Goal: Task Accomplishment & Management: Complete application form

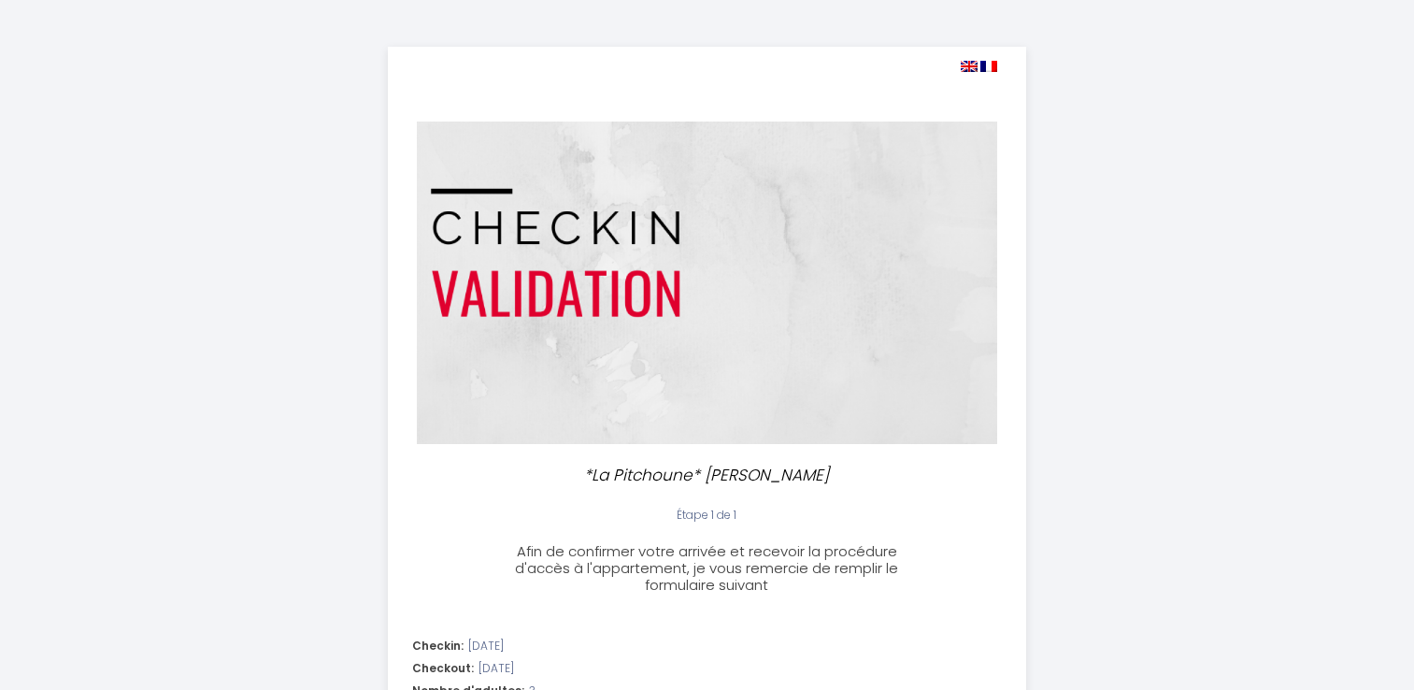
select select
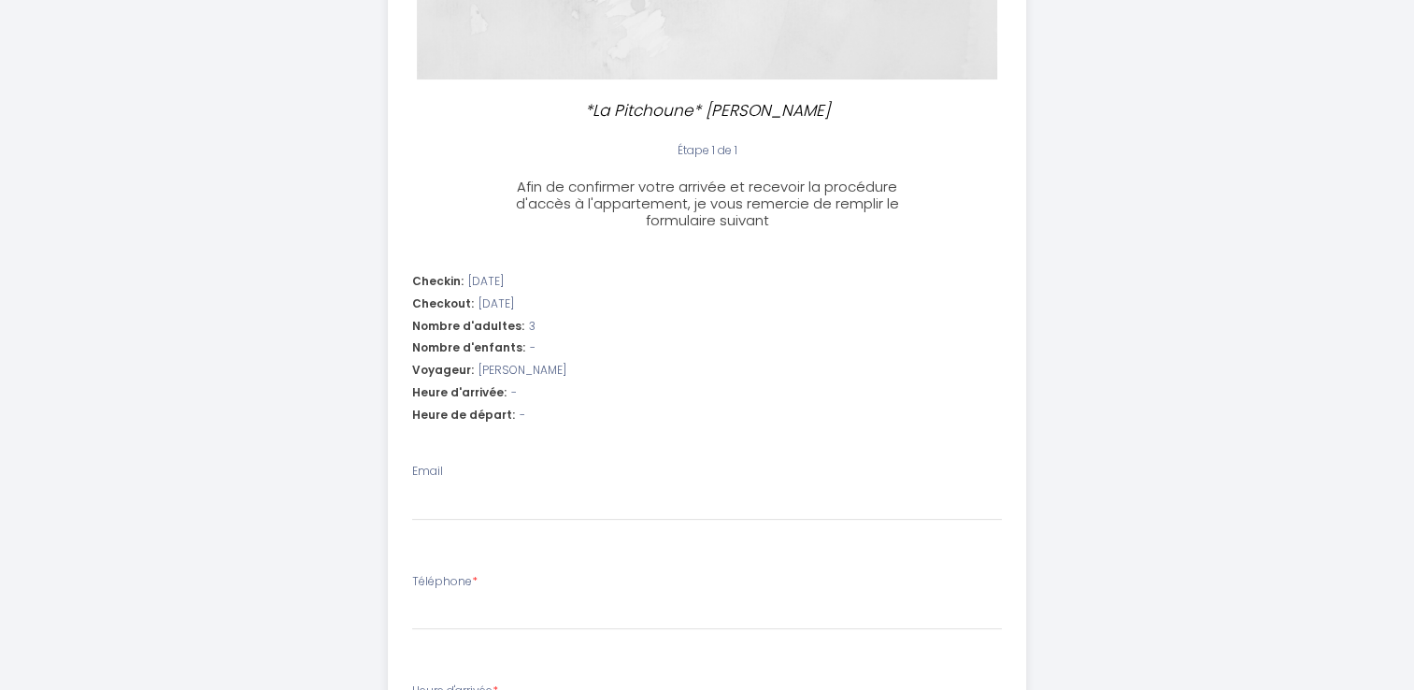
scroll to position [374, 0]
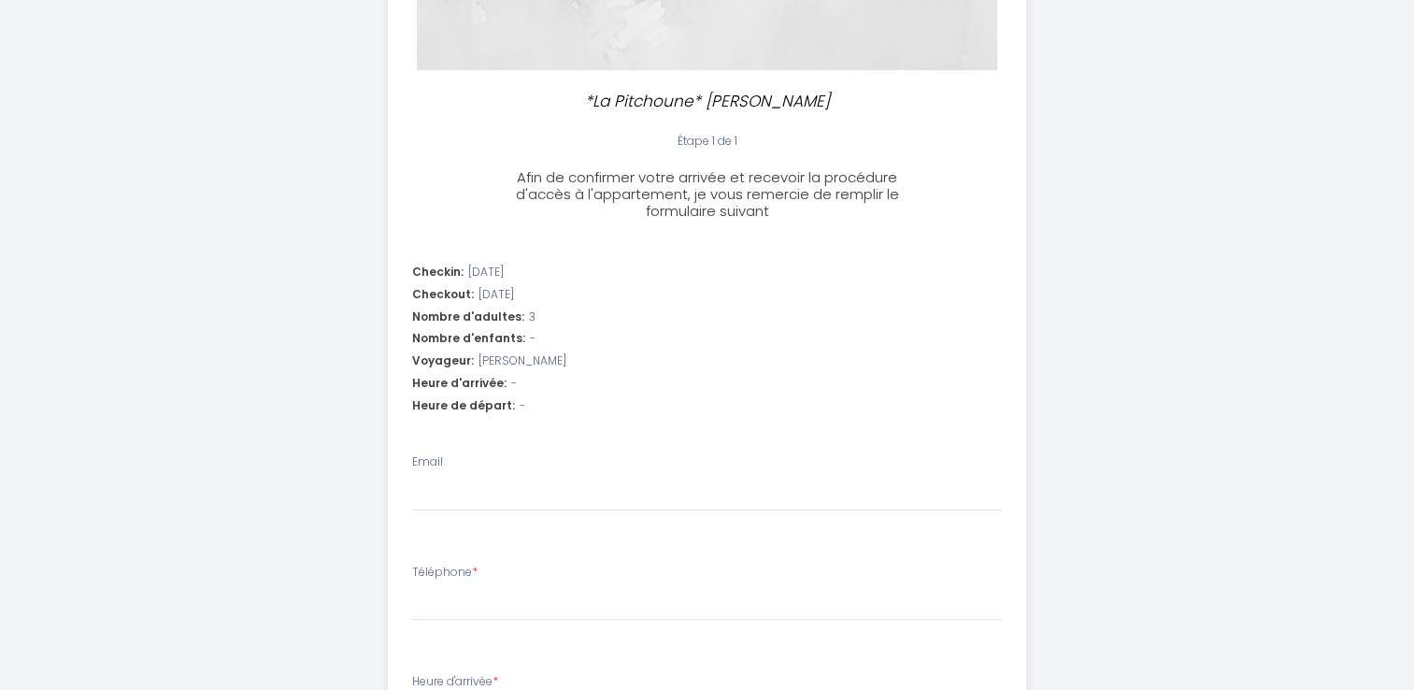
click at [561, 359] on div "Voyageur: [PERSON_NAME]" at bounding box center [707, 361] width 590 height 18
drag, startPoint x: 552, startPoint y: 361, endPoint x: 478, endPoint y: 350, distance: 75.5
click at [478, 350] on li "Checkin: [DATE] Checkout: [DATE] Nombre d'adultes: 3 Nombre d'enfants: - Voyage…" at bounding box center [707, 341] width 636 height 178
drag, startPoint x: 478, startPoint y: 350, endPoint x: 632, endPoint y: 307, distance: 160.1
click at [632, 307] on li "Checkin: [DATE] Checkout: [DATE] Nombre d'adultes: 3 Nombre d'enfants: - Voyage…" at bounding box center [707, 341] width 636 height 178
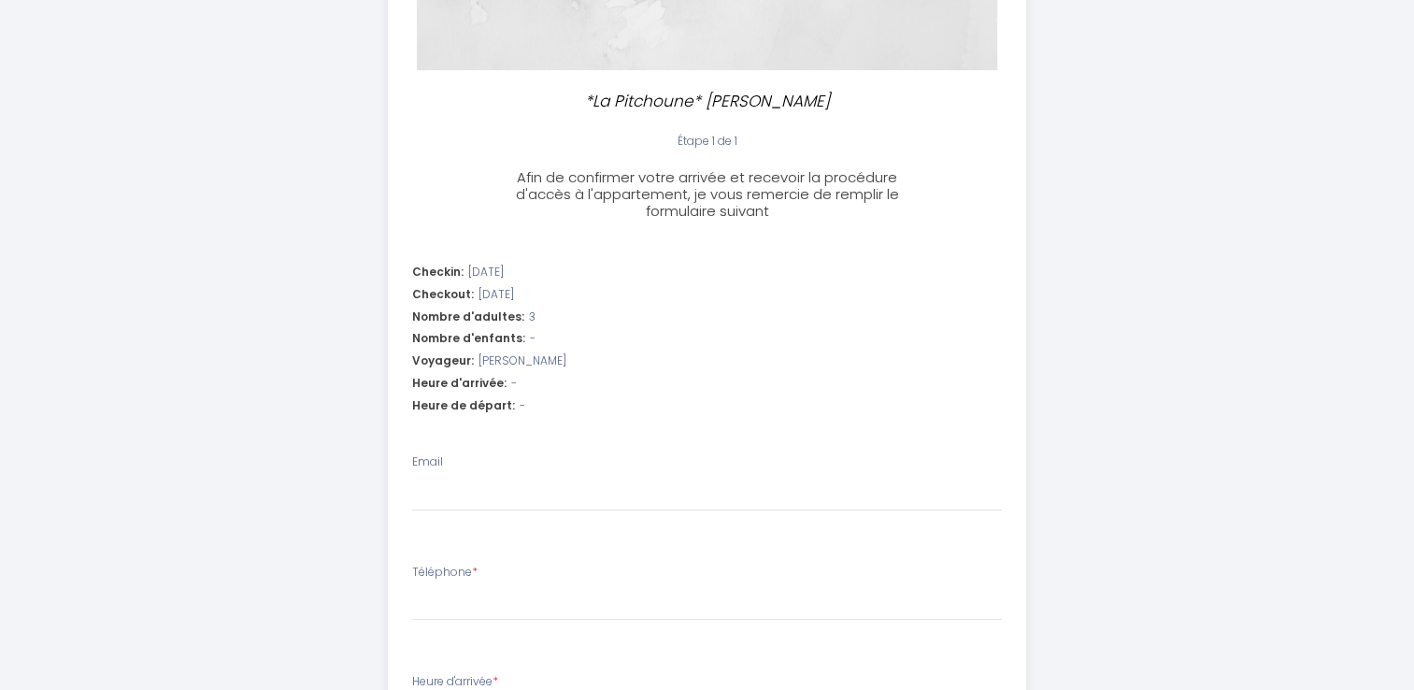
click at [526, 382] on div "Heure d'arrivée: -" at bounding box center [707, 384] width 590 height 18
click at [501, 379] on div "Heure d'arrivée: -" at bounding box center [707, 384] width 590 height 18
click at [505, 384] on div "Heure d'arrivée: -" at bounding box center [707, 384] width 590 height 18
click at [511, 384] on span "-" at bounding box center [514, 384] width 6 height 18
click at [512, 384] on div "Heure d'arrivée: -" at bounding box center [707, 384] width 590 height 18
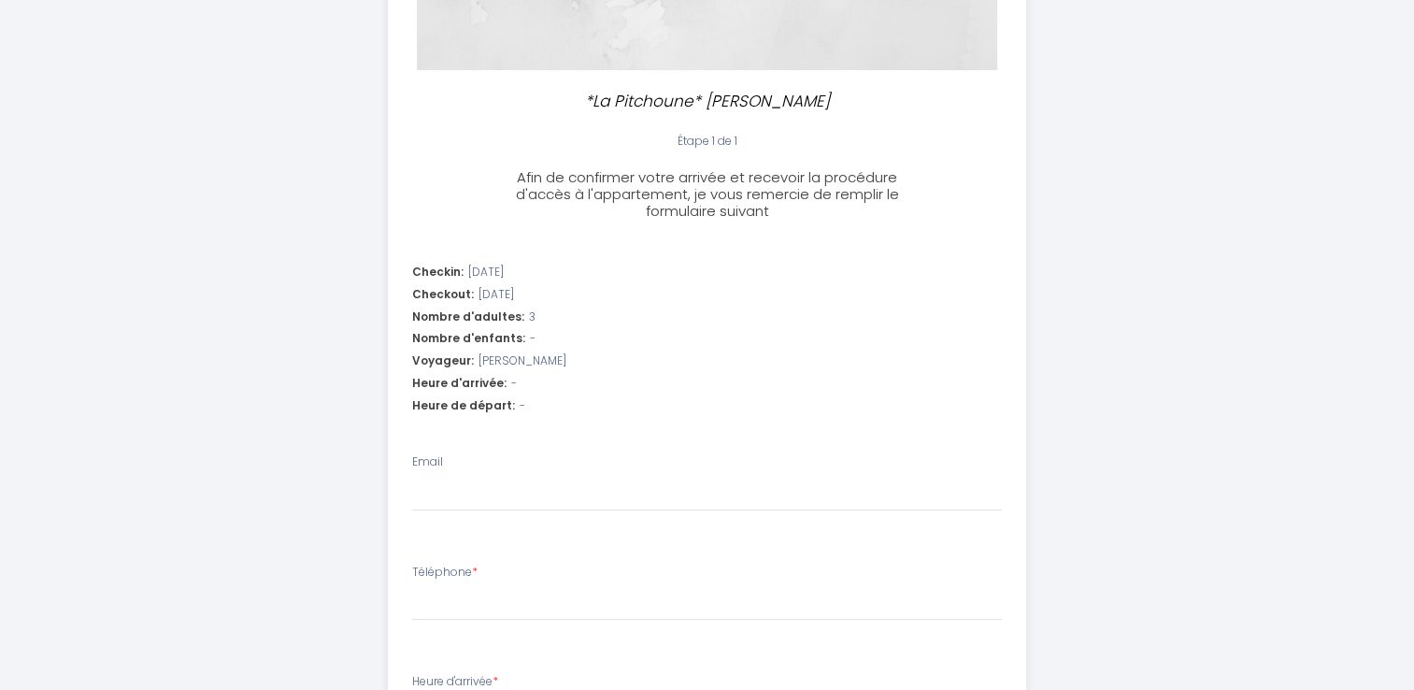
click at [536, 347] on li "Checkin: [DATE] Checkout: [DATE] Nombre d'adultes: 3 Nombre d'enfants: - Voyage…" at bounding box center [707, 341] width 636 height 178
click at [512, 388] on div "Heure d'arrivée: -" at bounding box center [707, 384] width 590 height 18
click at [483, 478] on input "Email" at bounding box center [707, 495] width 590 height 34
click at [433, 425] on li "Checkin: [DATE] Checkout: [DATE] Nombre d'adultes: 3 Nombre d'enfants: - Voyage…" at bounding box center [707, 341] width 636 height 178
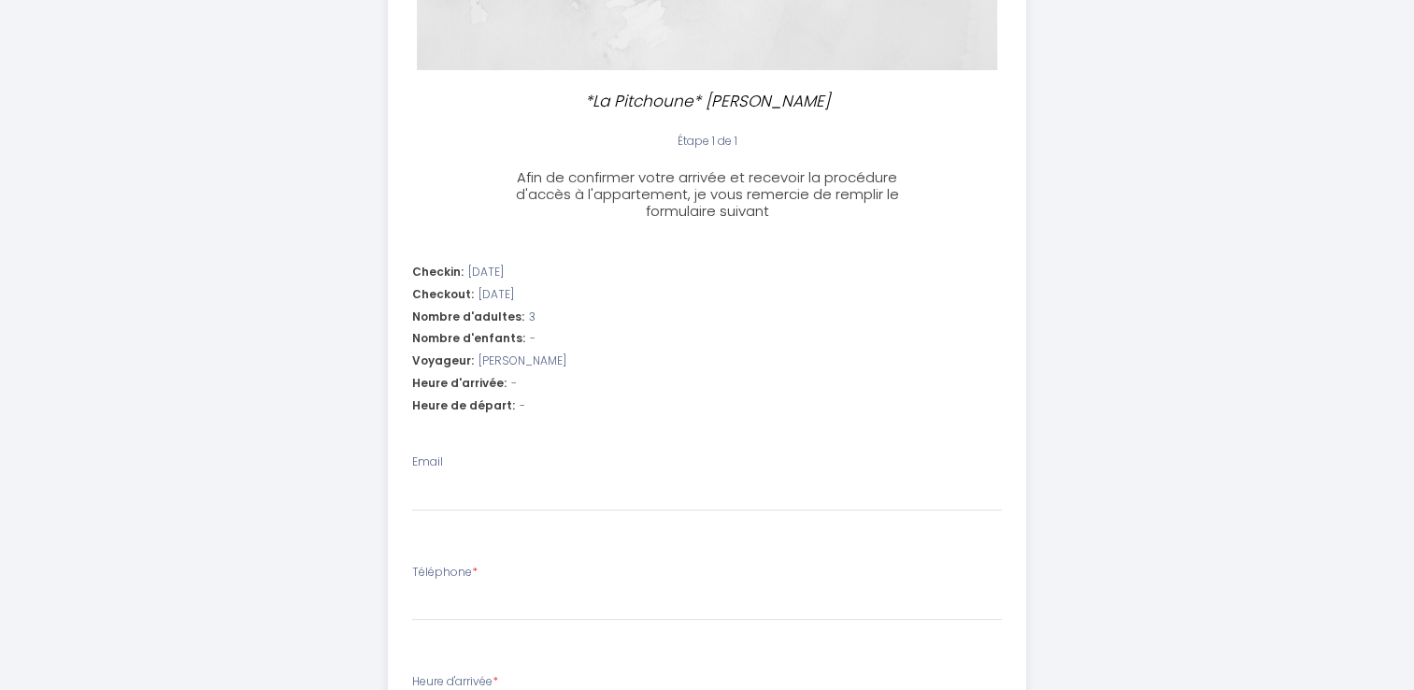
click at [475, 401] on span "Heure de départ:" at bounding box center [463, 406] width 103 height 18
drag, startPoint x: 475, startPoint y: 401, endPoint x: 530, endPoint y: 388, distance: 56.7
click at [530, 388] on div "Heure d'arrivée: -" at bounding box center [707, 384] width 590 height 18
click at [534, 379] on div "Heure d'arrivée: -" at bounding box center [707, 384] width 590 height 18
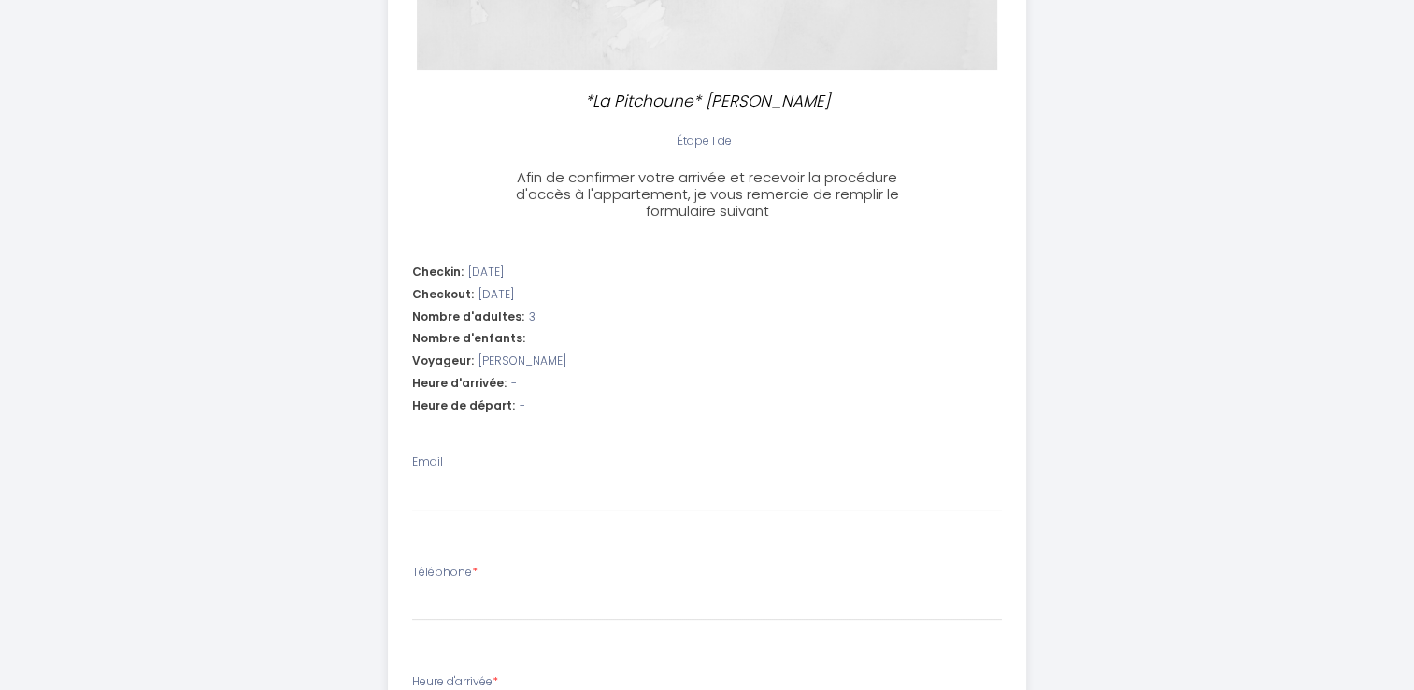
click at [534, 379] on div "Heure d'arrivée: -" at bounding box center [707, 384] width 590 height 18
click at [516, 388] on div "Heure d'arrivée: -" at bounding box center [707, 384] width 590 height 18
click at [456, 488] on input "Email" at bounding box center [707, 495] width 590 height 34
type input "[EMAIL_ADDRESS][DOMAIN_NAME]"
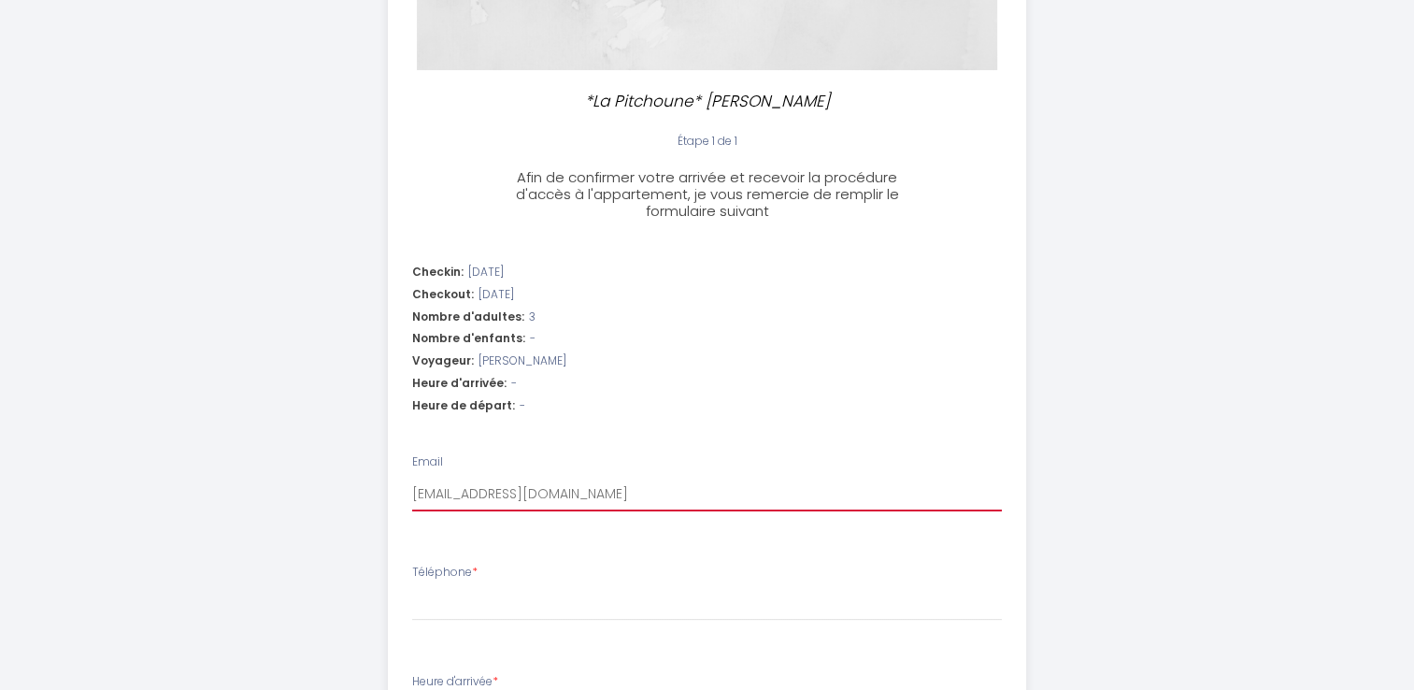
select select
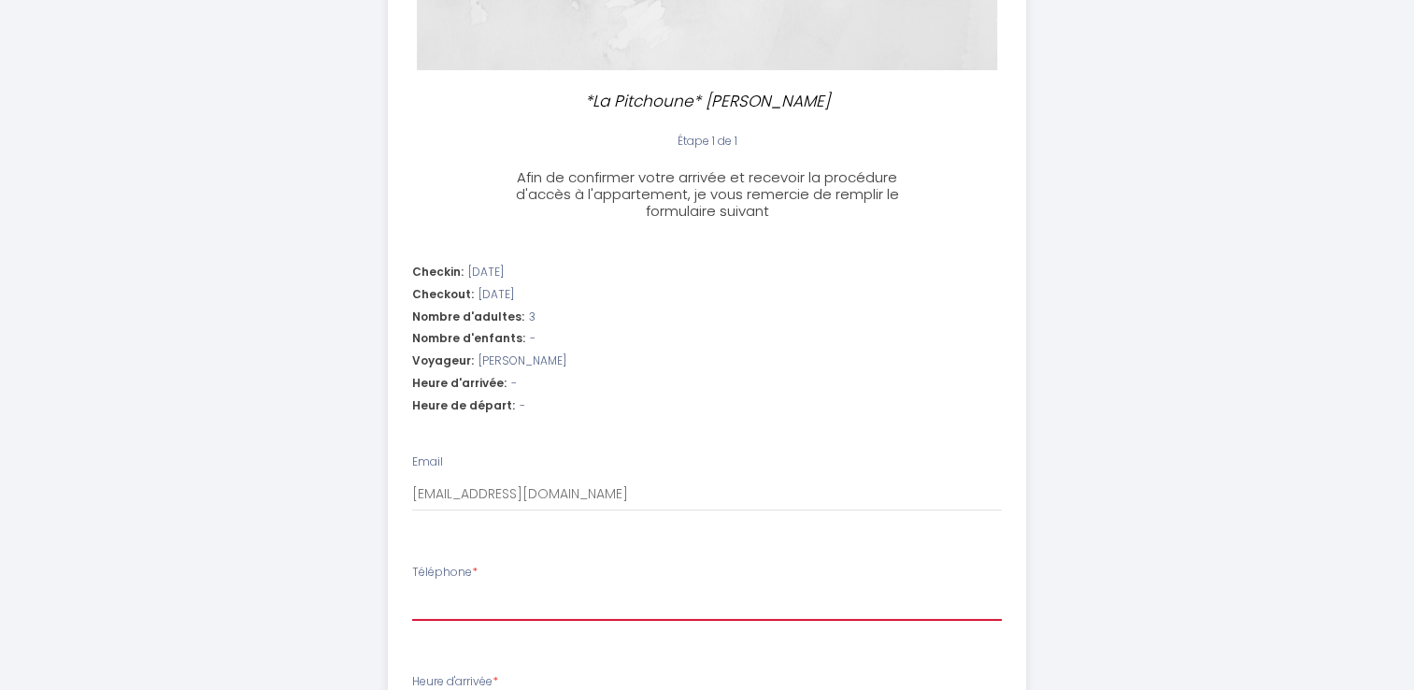
click at [491, 607] on input "Téléphone *" at bounding box center [707, 604] width 590 height 34
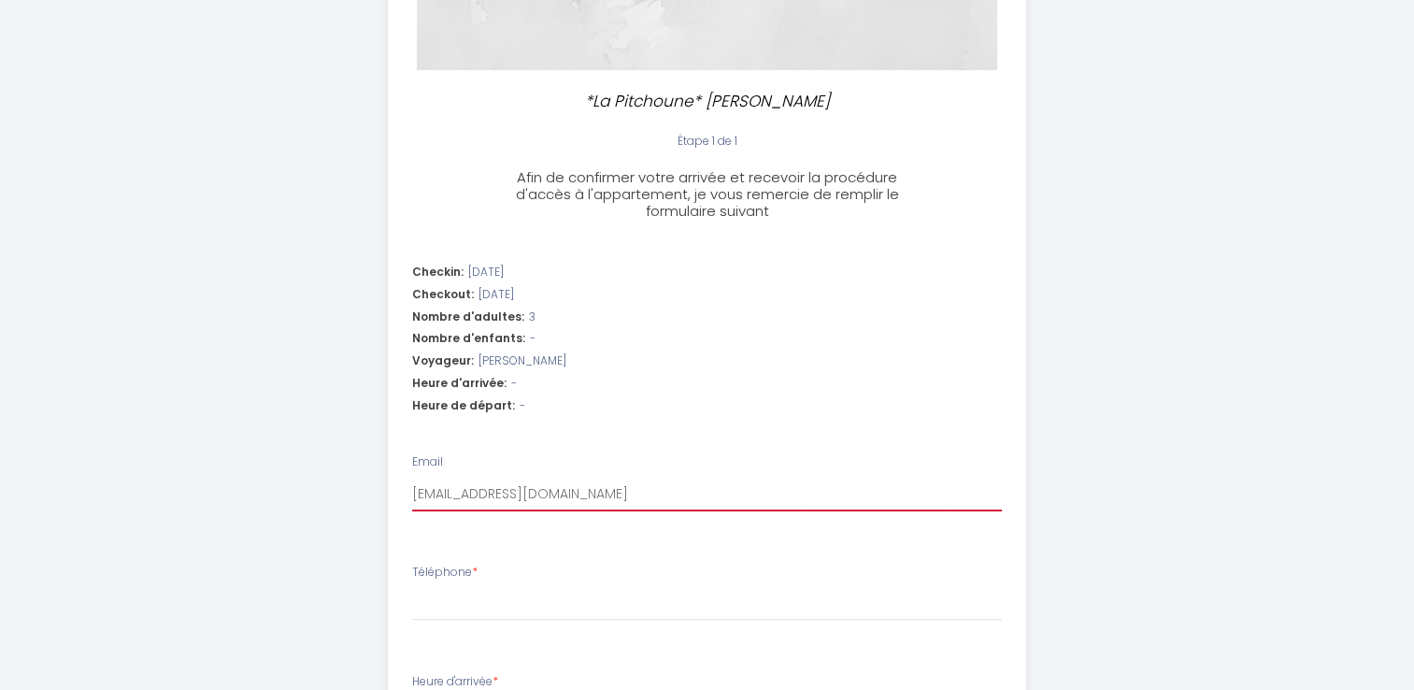
drag, startPoint x: 484, startPoint y: 497, endPoint x: 463, endPoint y: 493, distance: 21.8
click at [463, 493] on input "[EMAIL_ADDRESS][DOMAIN_NAME]" at bounding box center [707, 495] width 590 height 34
type input "[EMAIL_ADDRESS][DOMAIN_NAME]"
select select
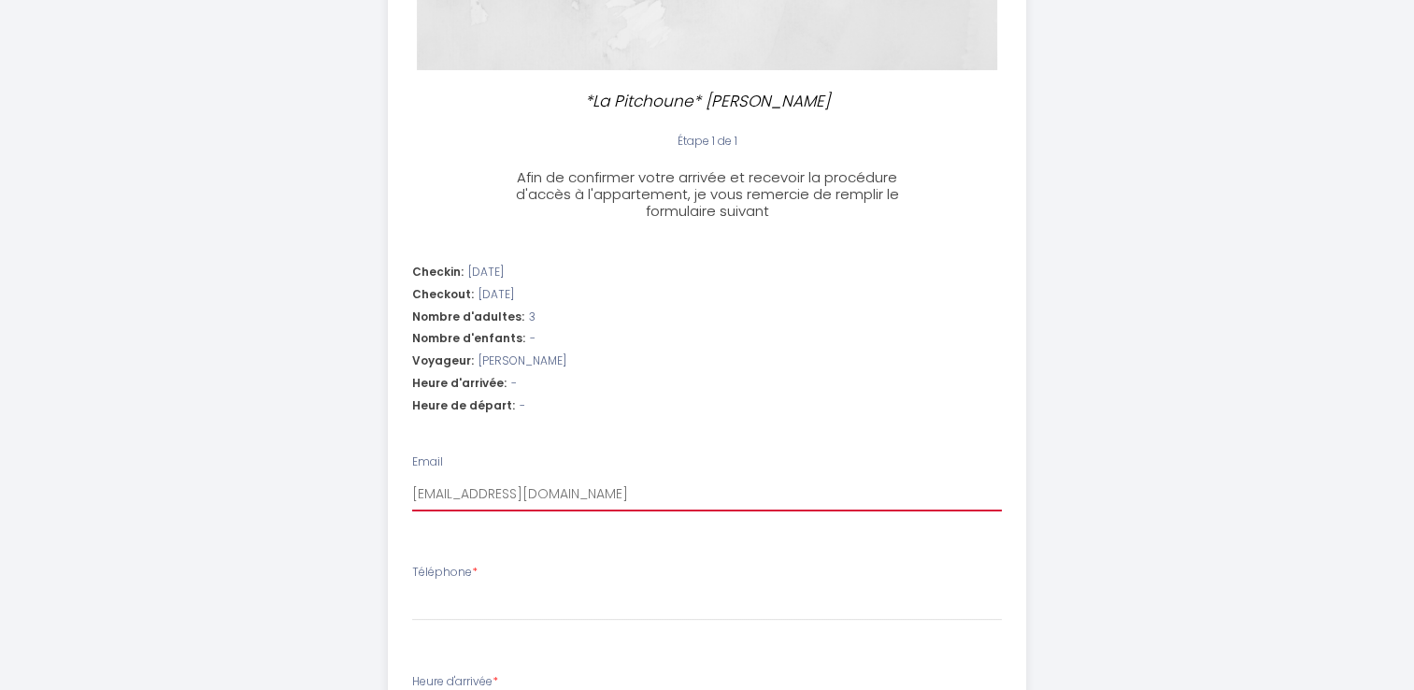
type input "delphin.@[DOMAIN_NAME]"
select select
type input "[EMAIL_ADDRESS][DOMAIN_NAME]"
select select
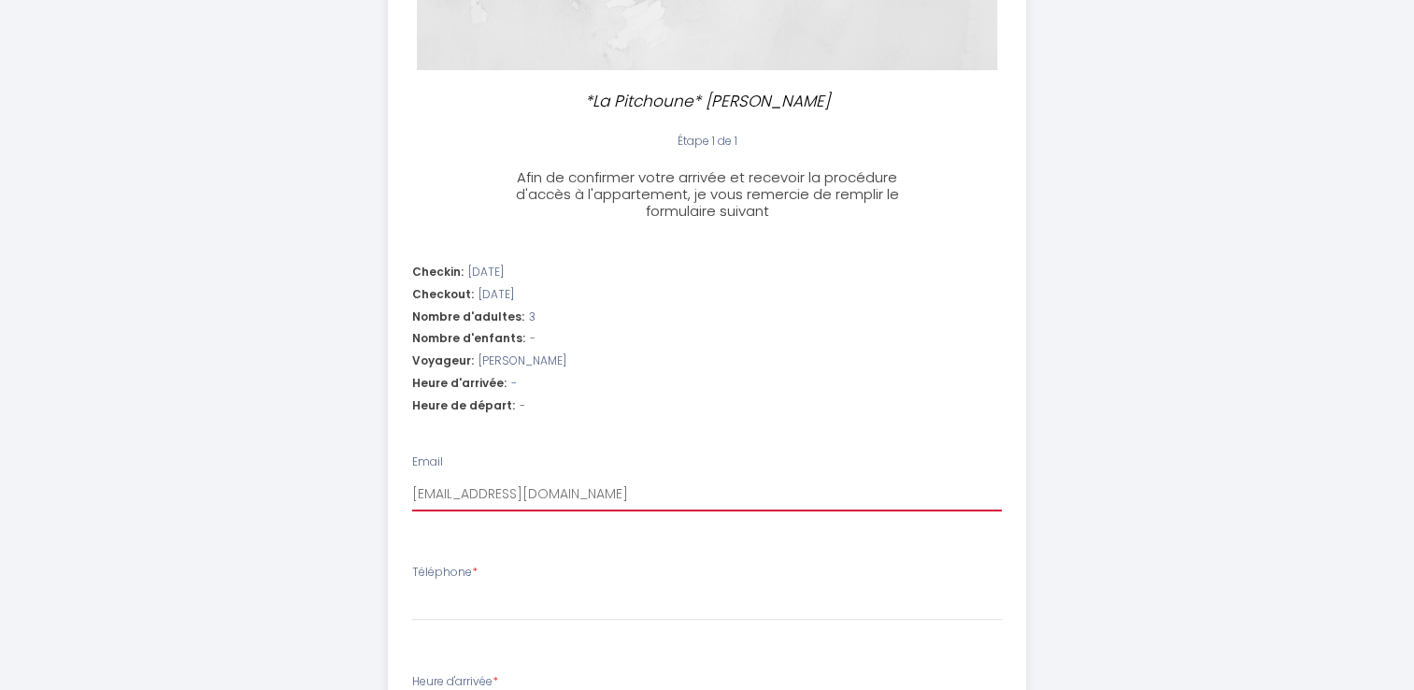
select select
type input "[EMAIL_ADDRESS][DOMAIN_NAME]"
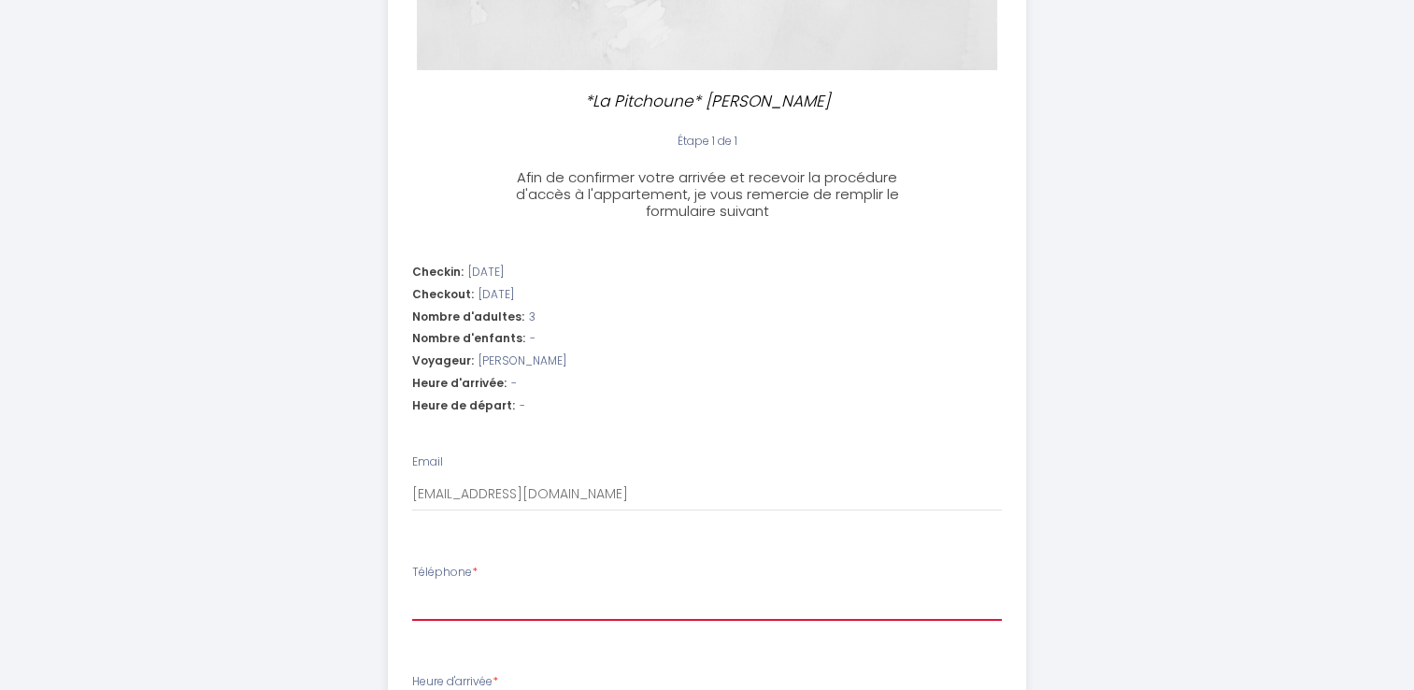
click at [464, 600] on input "Téléphone *" at bounding box center [707, 604] width 590 height 34
type input "0"
select select
type input "06"
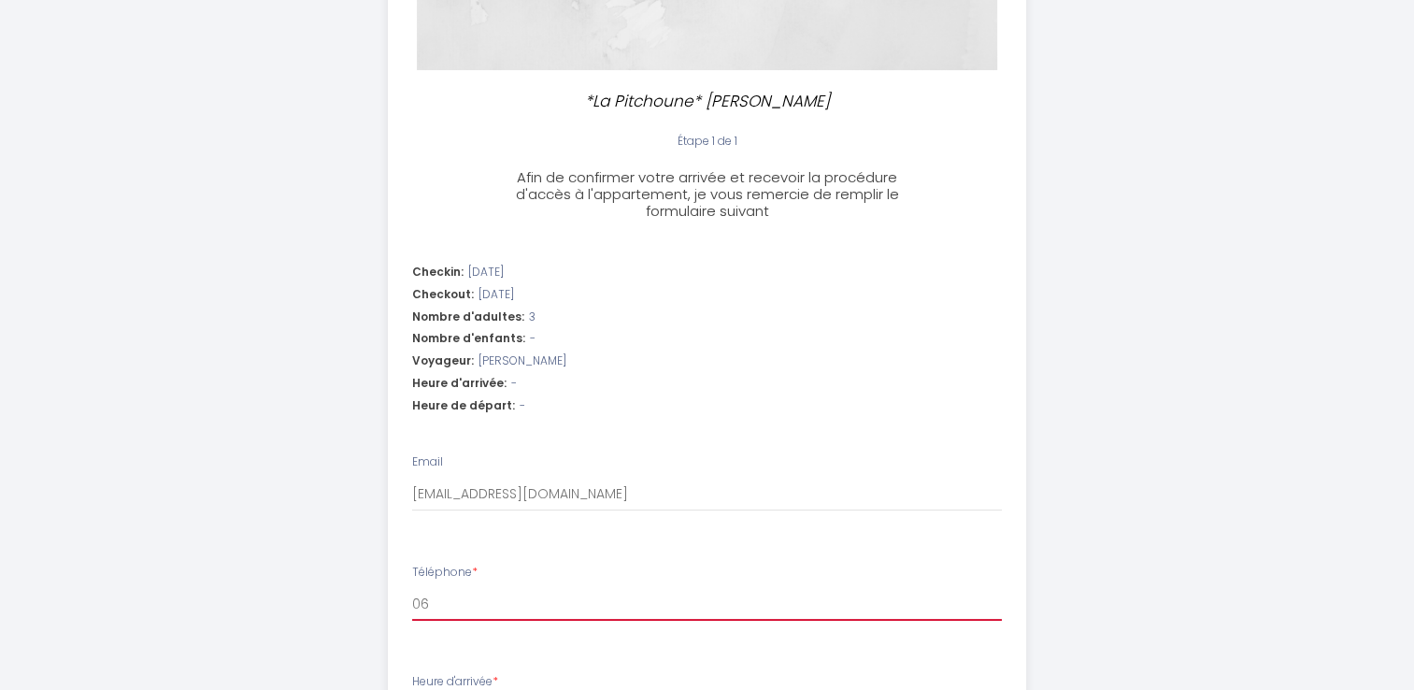
select select
type input "067"
select select
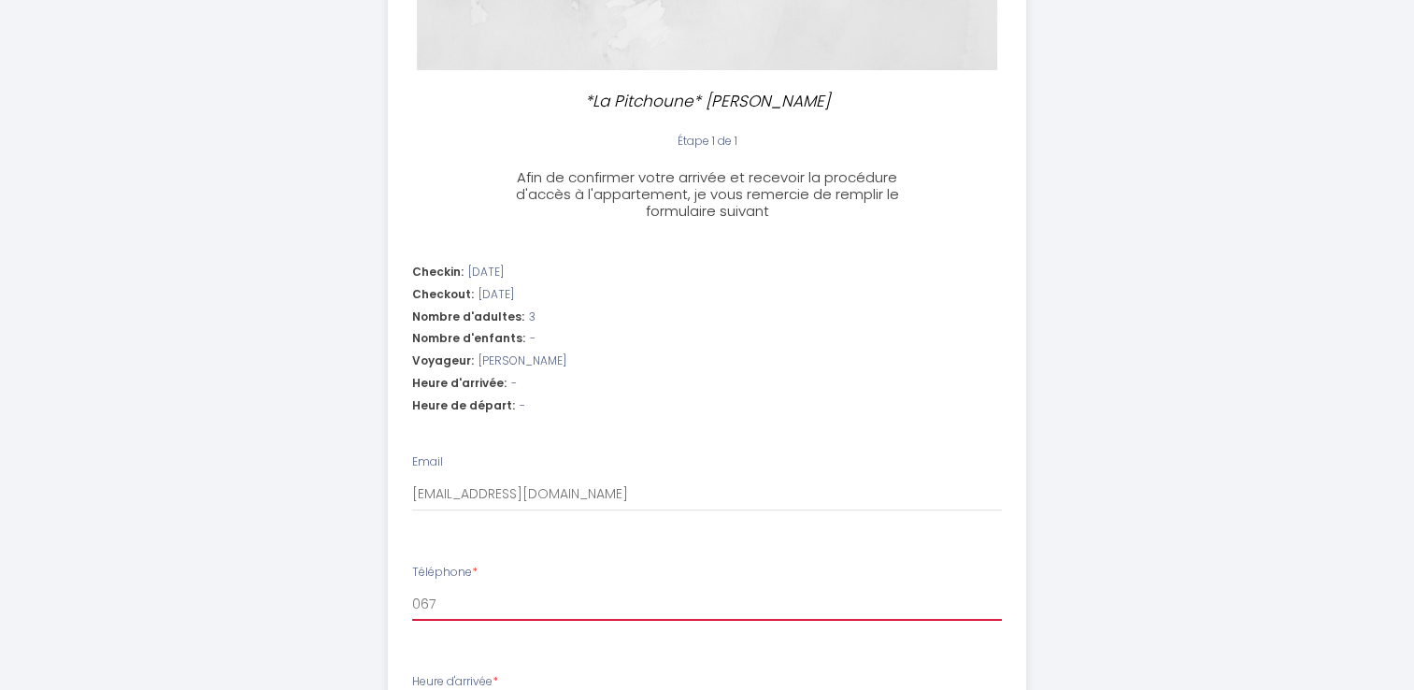
type input "0670"
select select
type input "06702"
select select
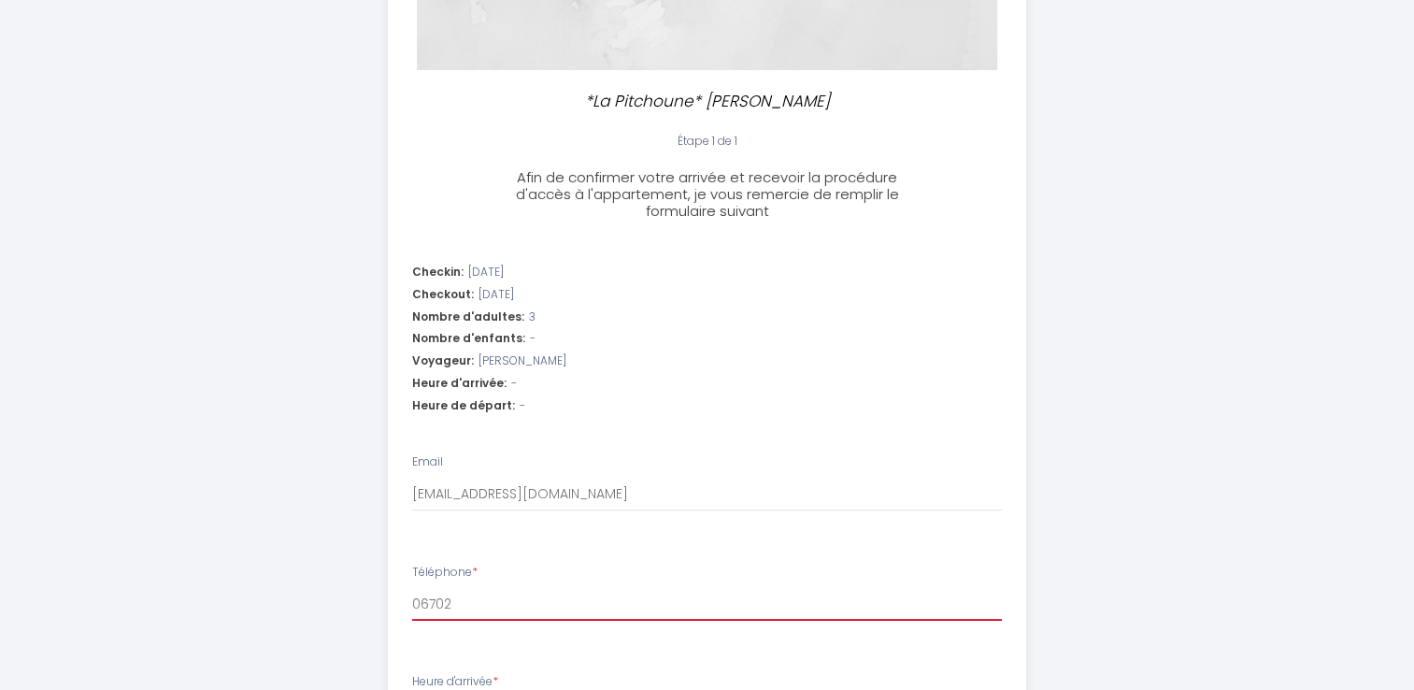
select select
type input "067021"
select select
type input "0670217"
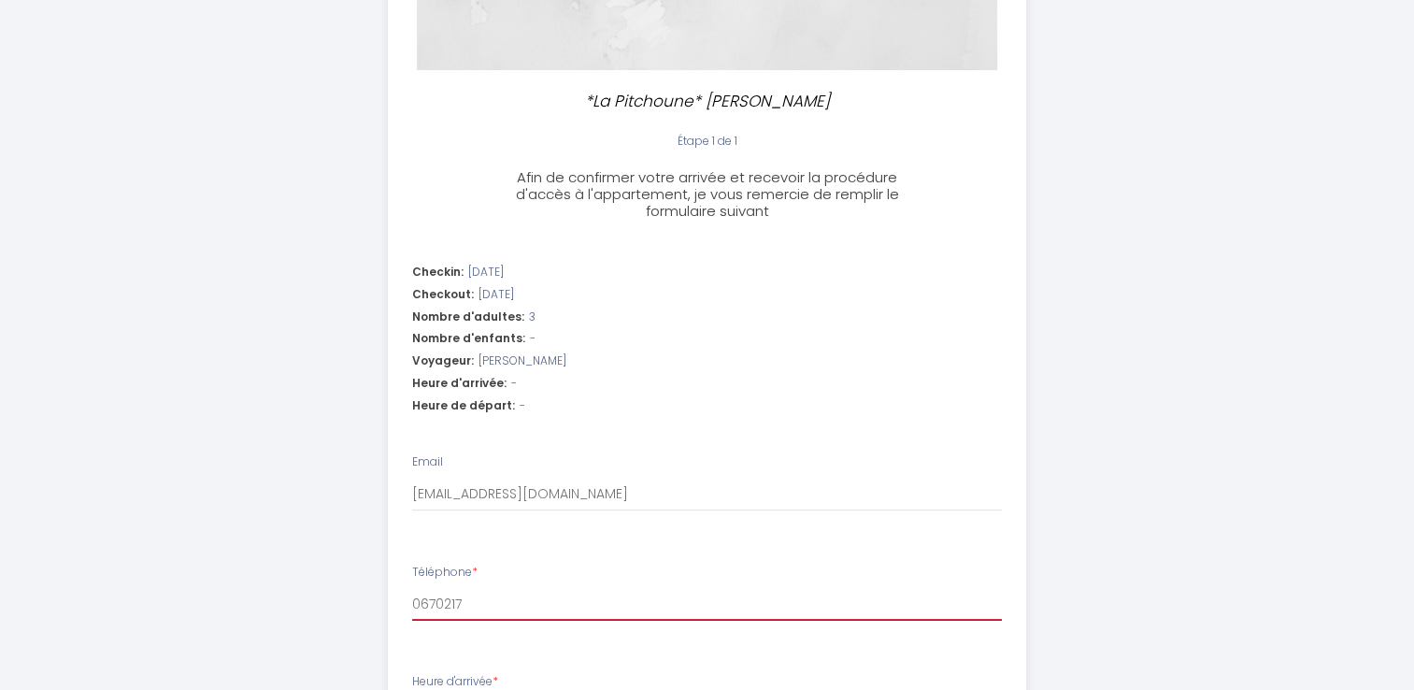
select select
type input "06702172"
select select
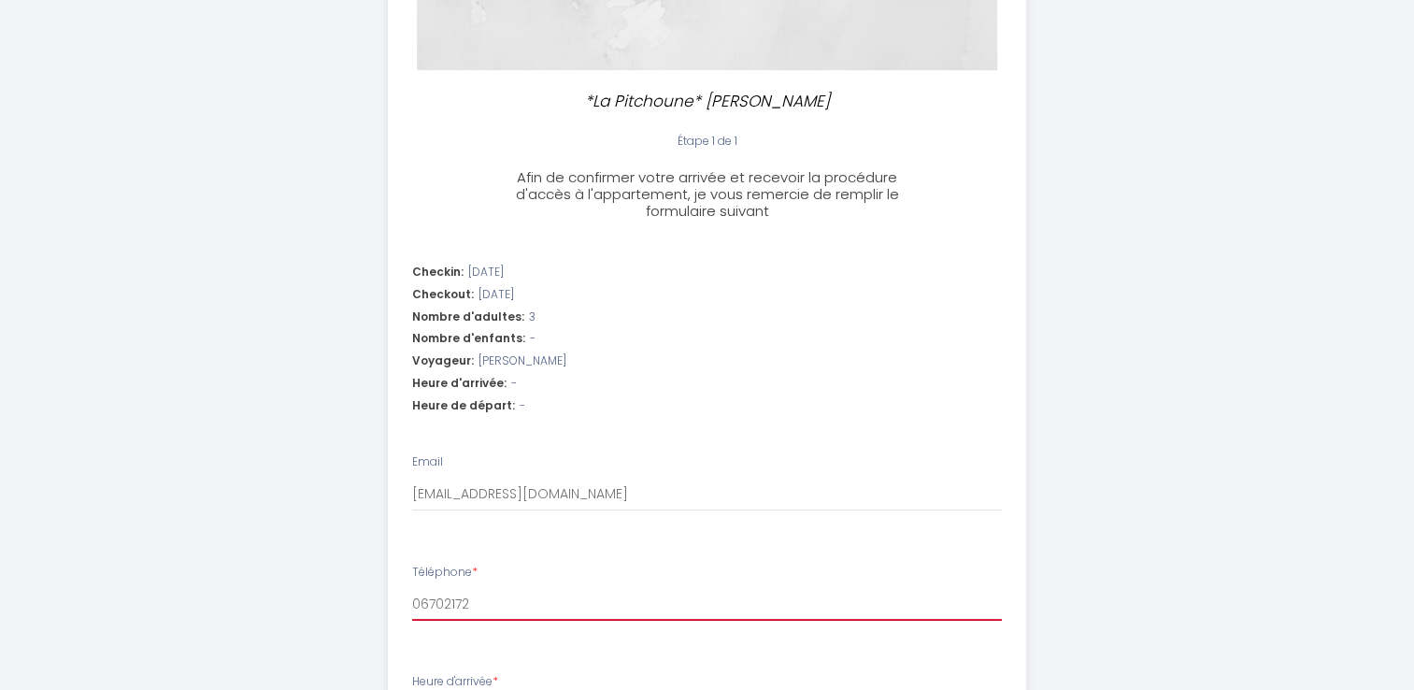
type input "067021723"
select select
type input "0670217238"
select select
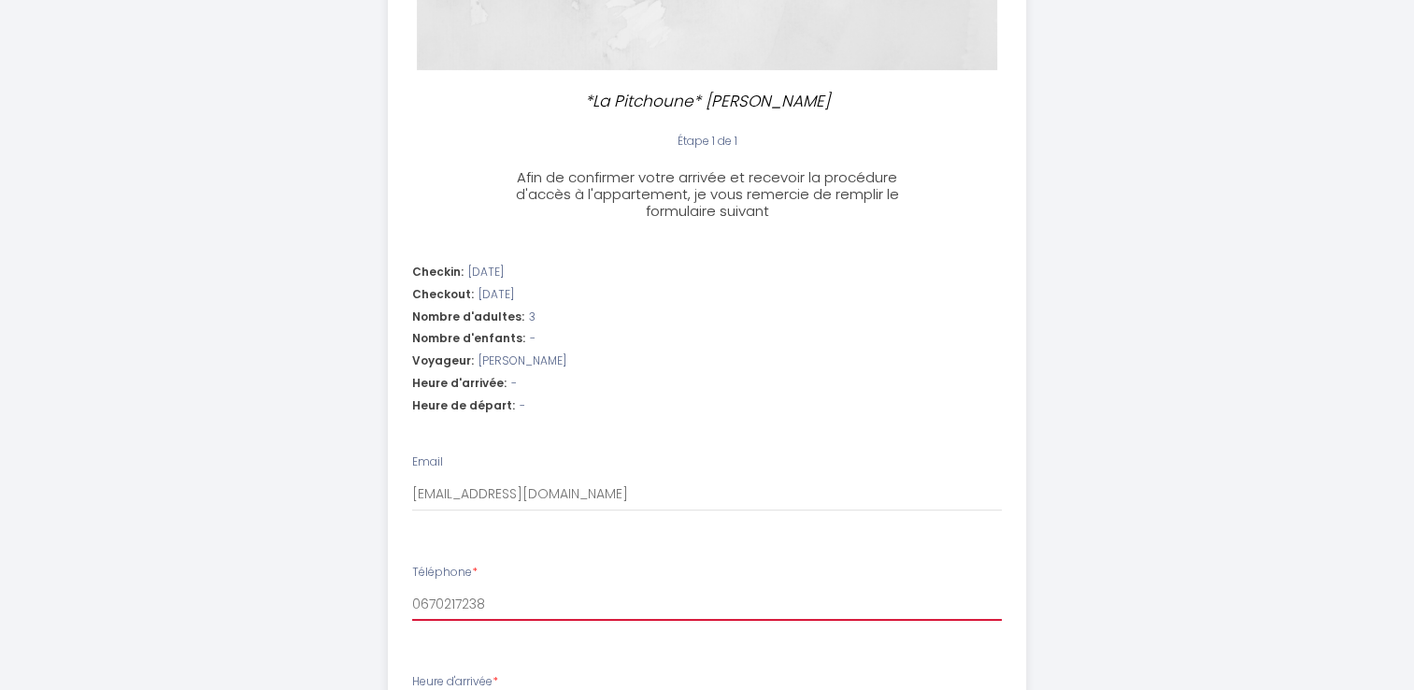
select select
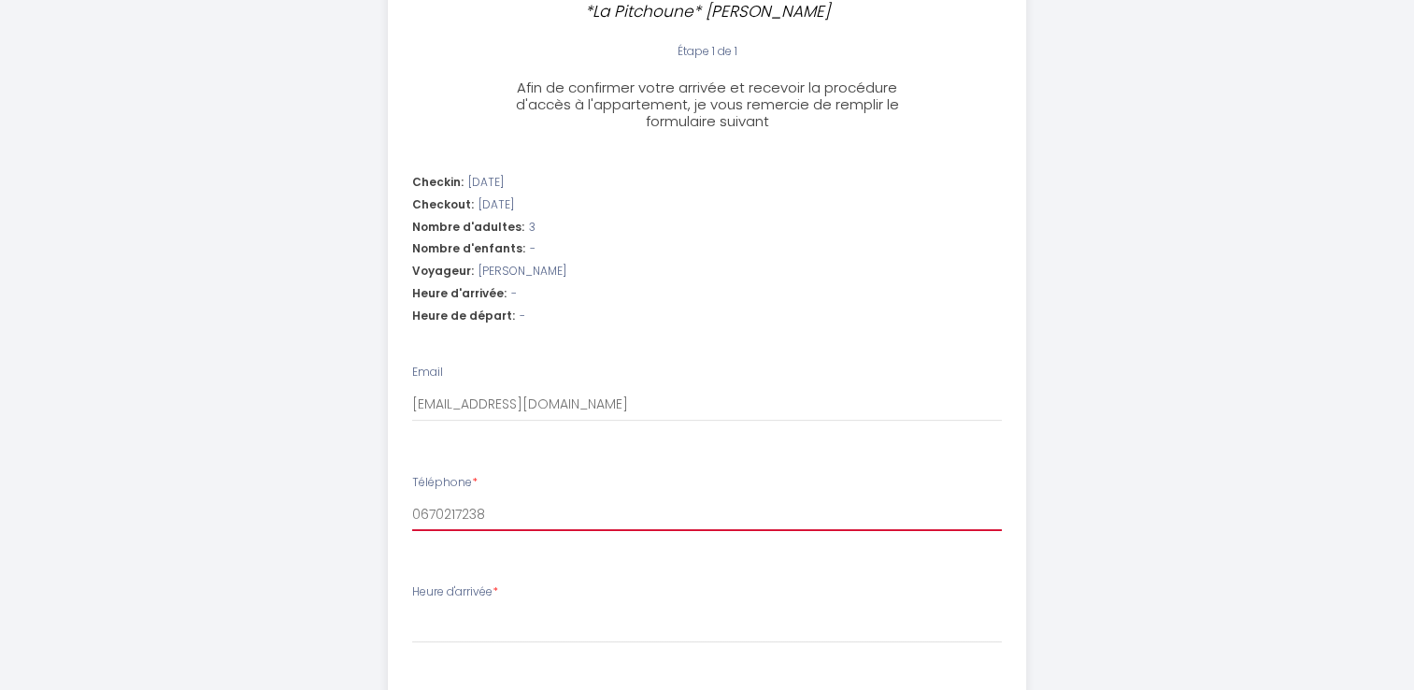
scroll to position [561, 0]
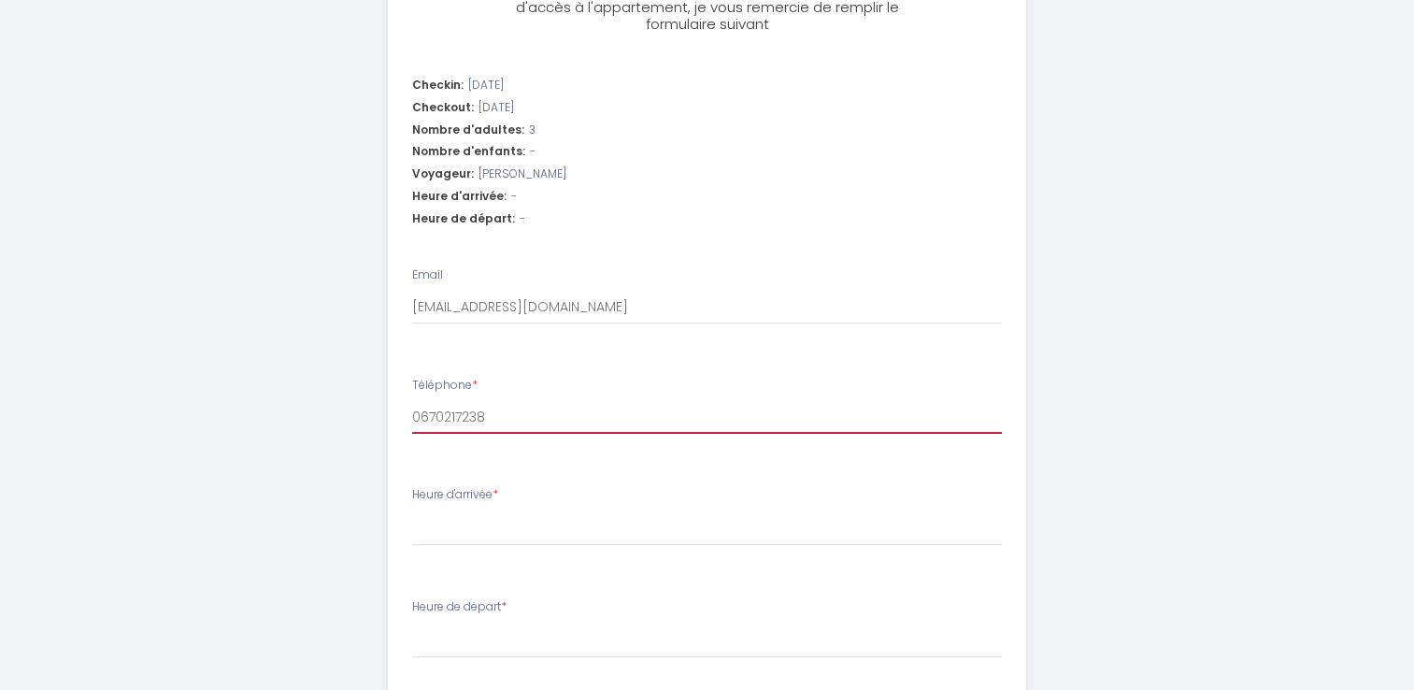
type input "0670217238"
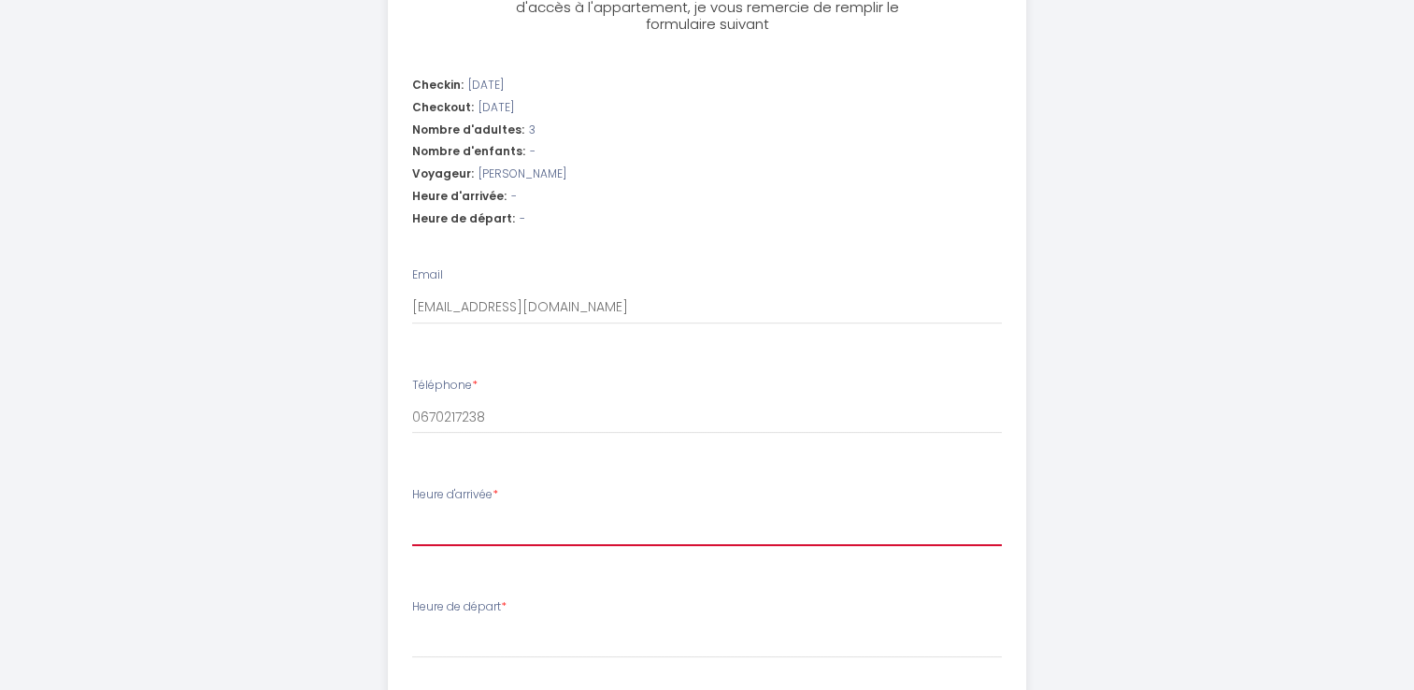
click at [454, 525] on select "14:00 14:30 15:00 15:30 16:00 16:30 17:00 17:30 18:00 18:30 19:00 19:30 20:00 2…" at bounding box center [707, 528] width 590 height 36
select select "15:00"
click at [412, 510] on select "14:00 14:30 15:00 15:30 16:00 16:30 17:00 17:30 18:00 18:30 19:00 19:30 20:00 2…" at bounding box center [707, 528] width 590 height 36
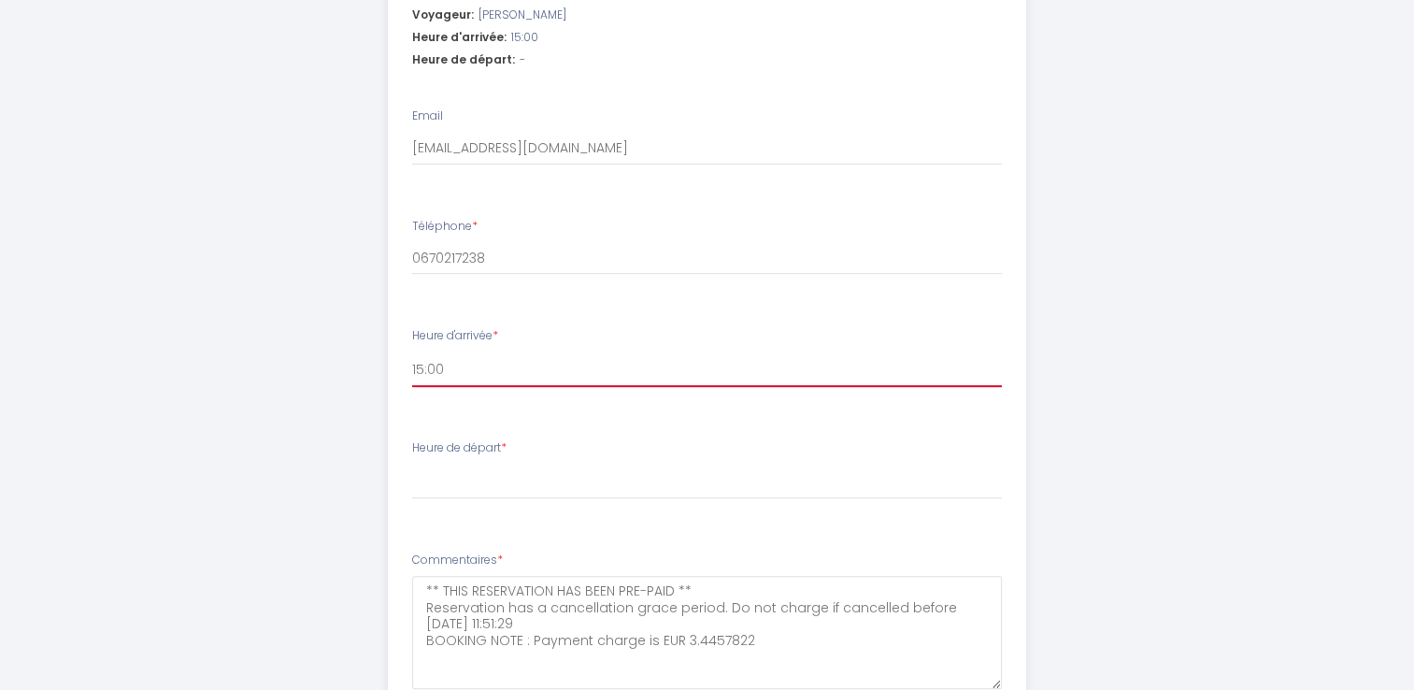
scroll to position [748, 0]
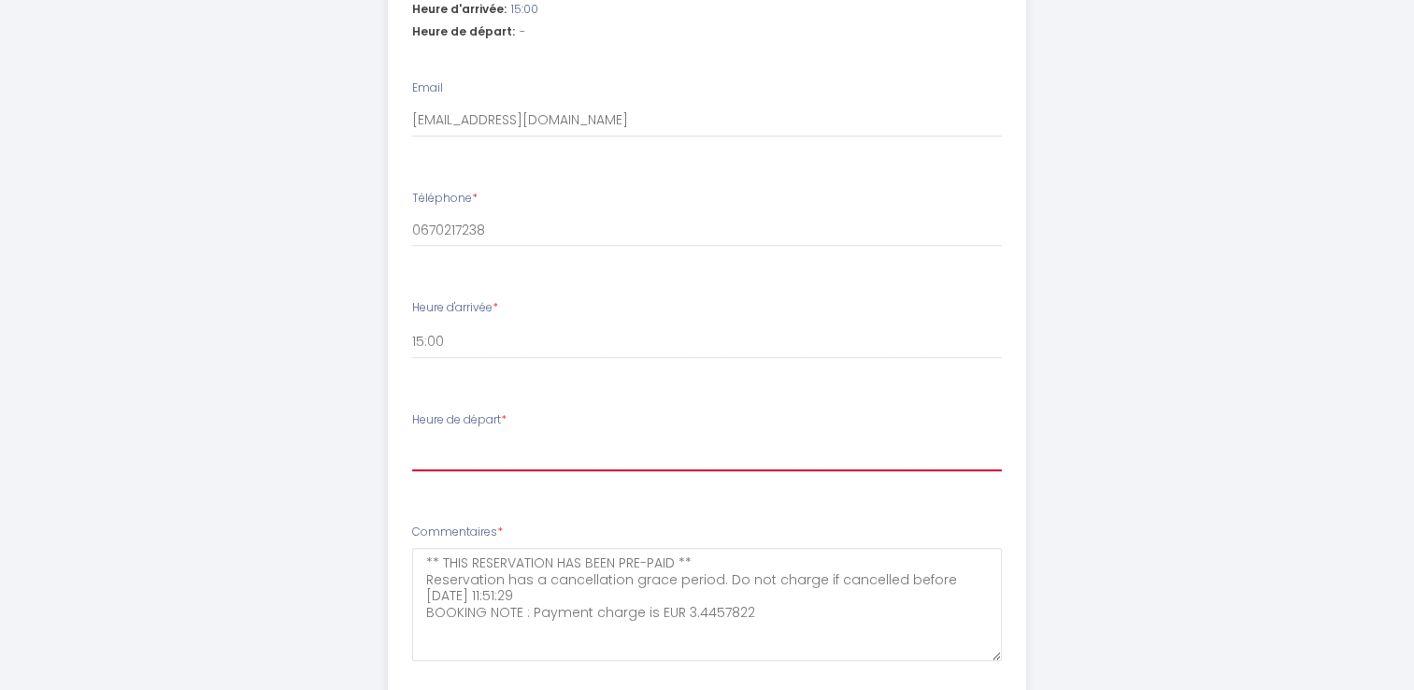
click at [514, 459] on select "00:00 00:30 01:00 01:30 02:00 02:30 03:00 03:30 04:00 04:30 05:00 05:30 06:00 0…" at bounding box center [707, 453] width 590 height 36
select select "10:00"
click at [412, 435] on select "00:00 00:30 01:00 01:30 02:00 02:30 03:00 03:30 04:00 04:30 05:00 05:30 06:00 0…" at bounding box center [707, 453] width 590 height 36
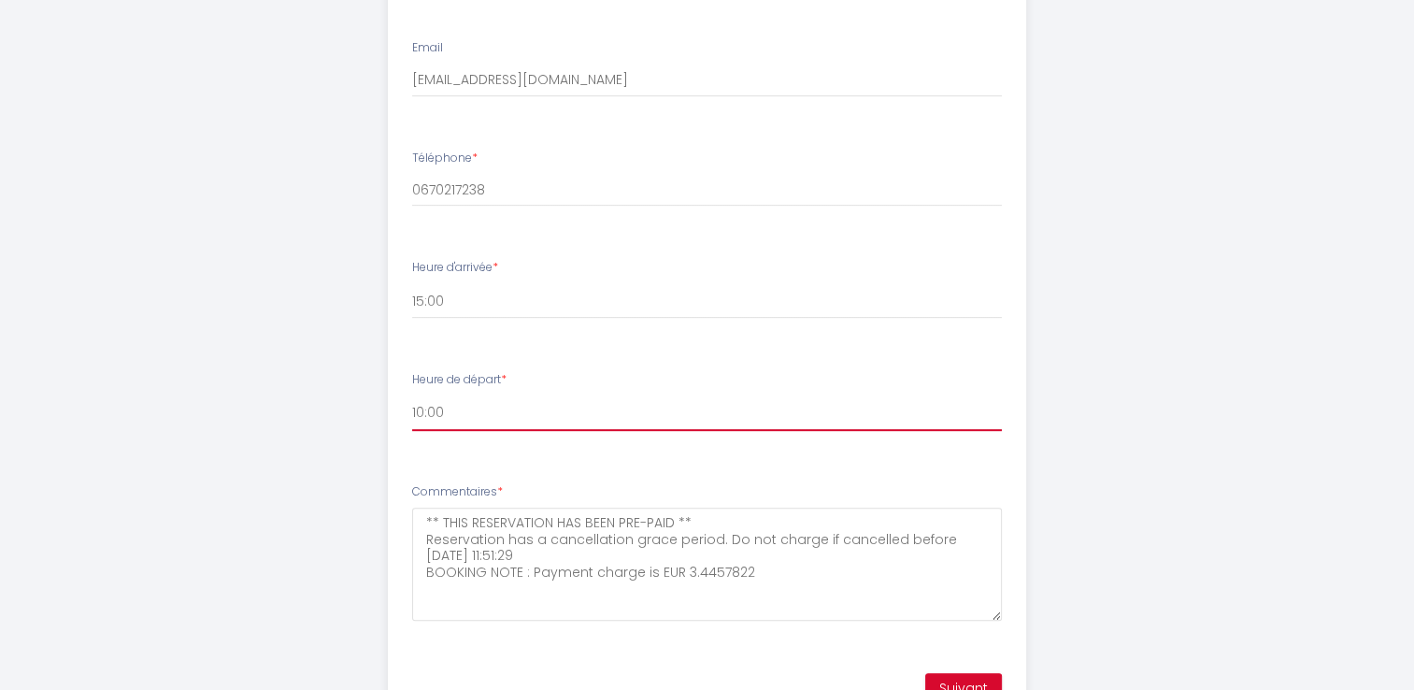
scroll to position [878, 0]
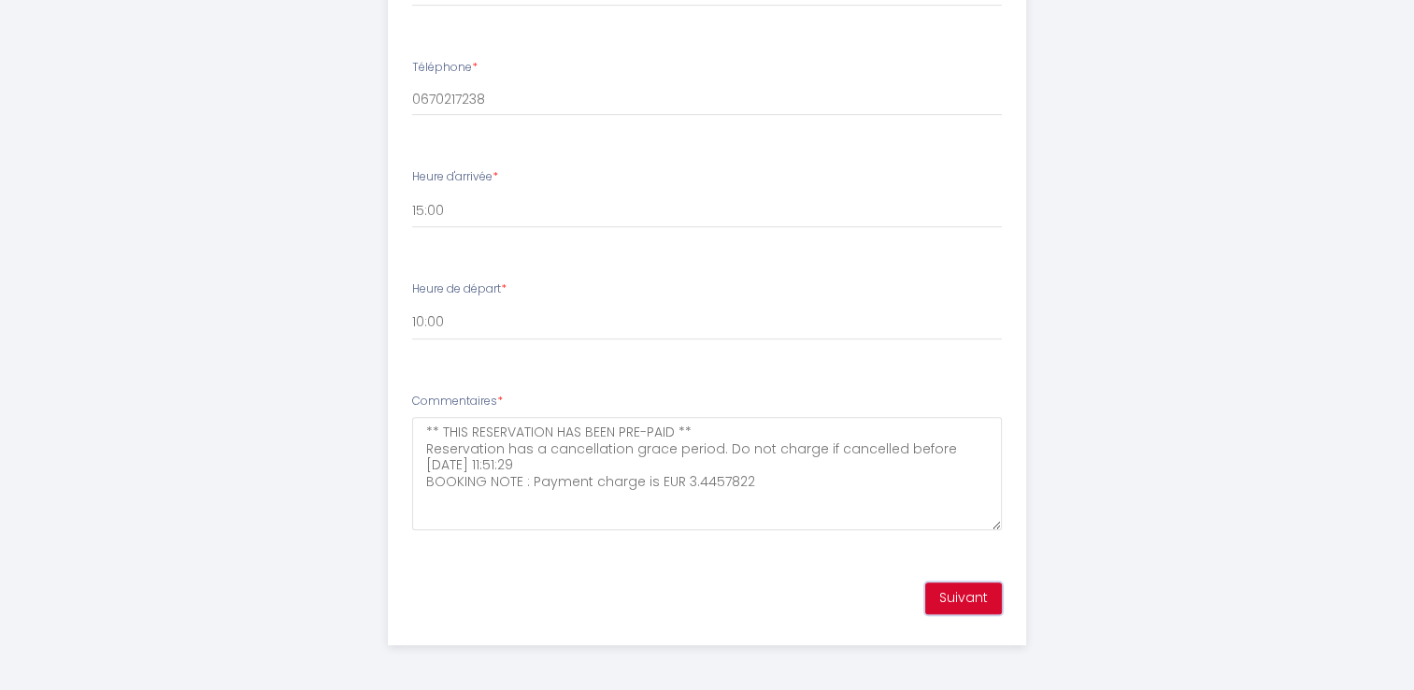
click at [944, 593] on button "Suivant" at bounding box center [963, 598] width 77 height 32
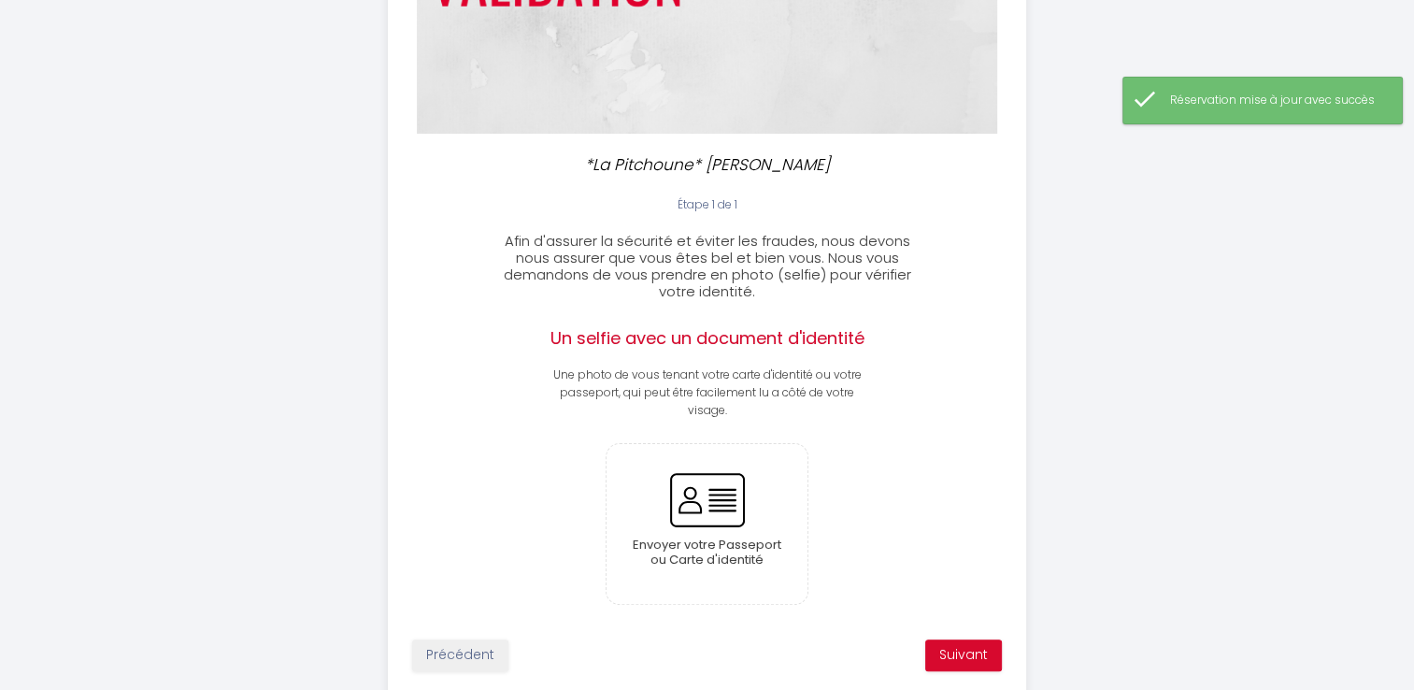
scroll to position [367, 0]
